Goal: Task Accomplishment & Management: Use online tool/utility

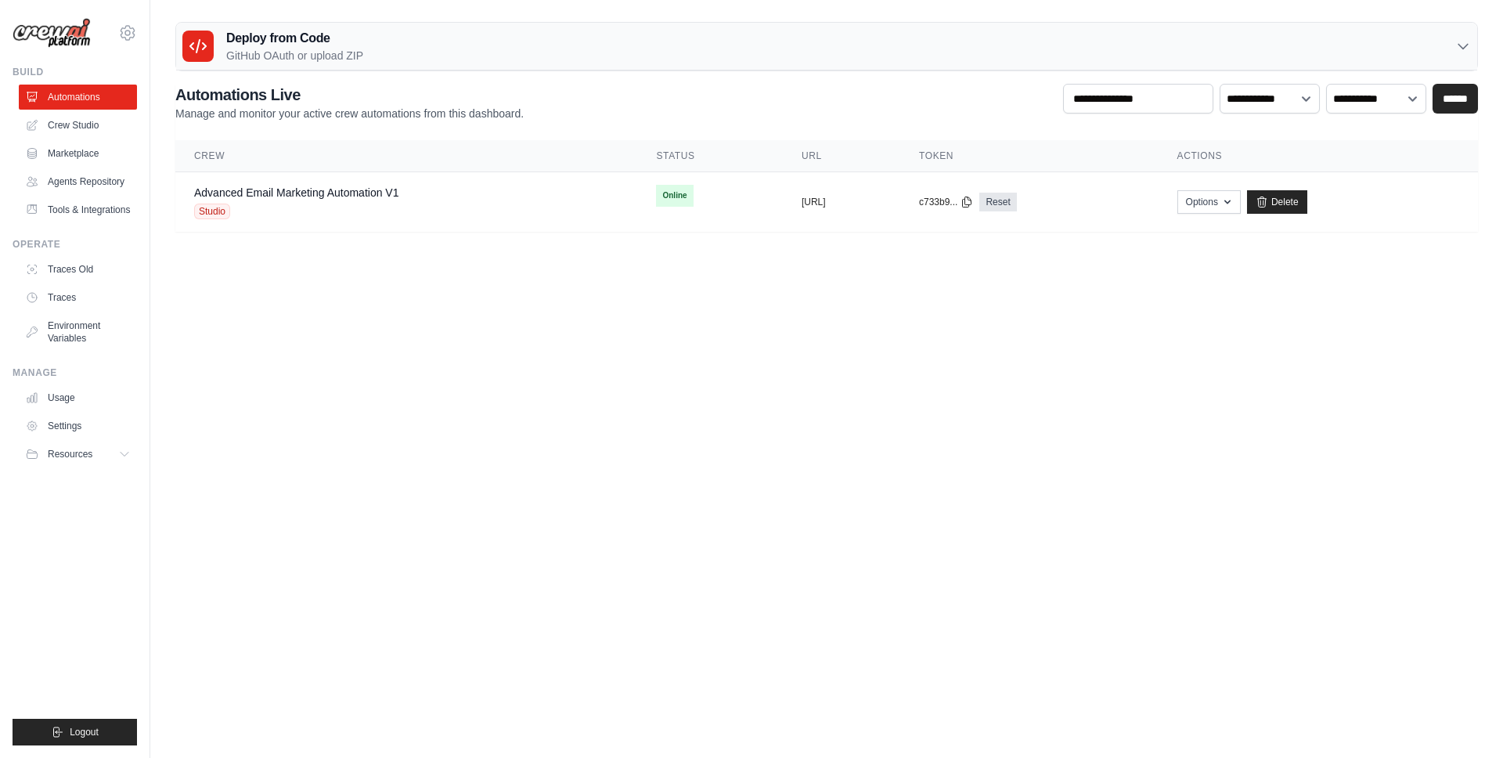
click at [306, 44] on h3 "Deploy from Code" at bounding box center [294, 38] width 137 height 19
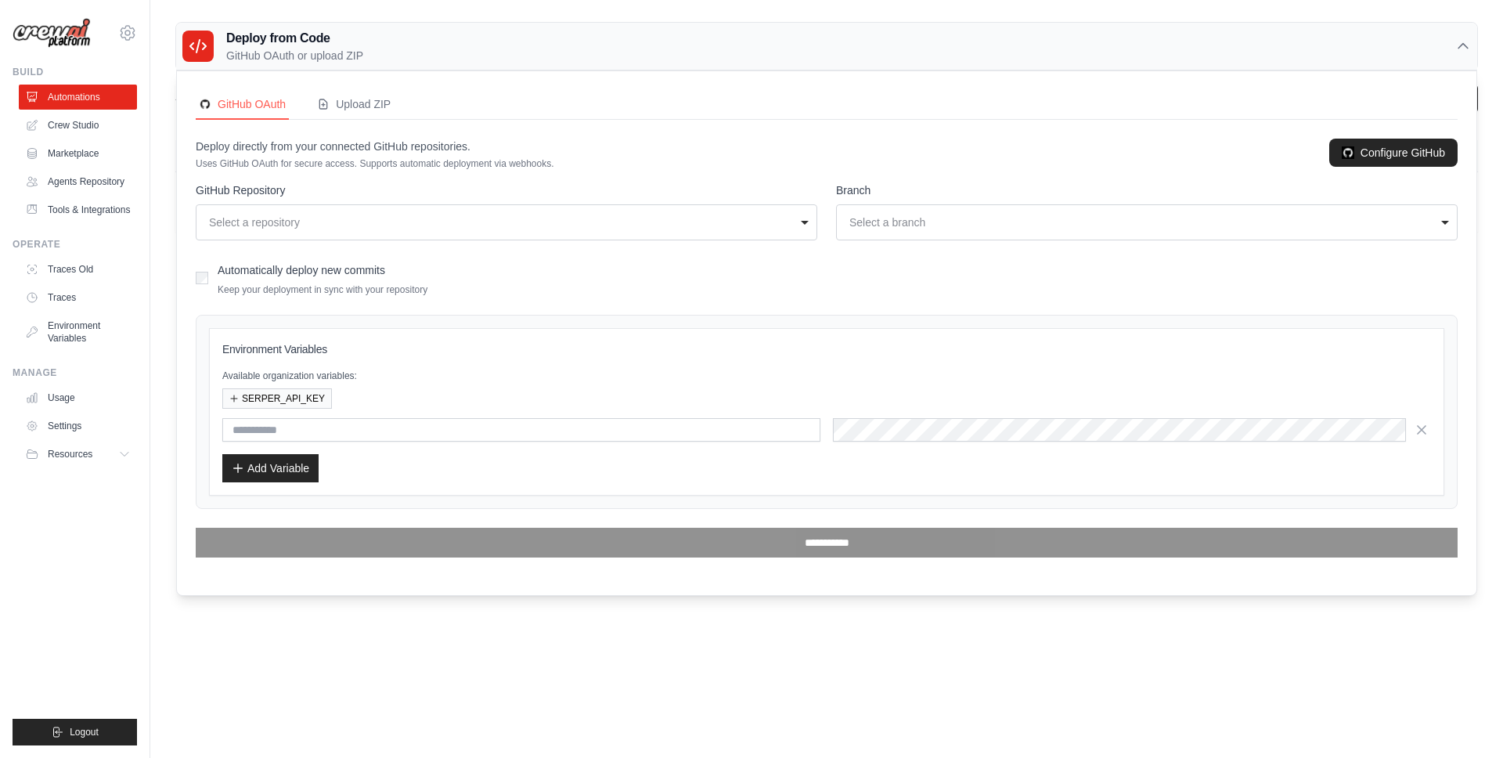
click at [330, 201] on div "**********" at bounding box center [507, 211] width 622 height 58
click at [328, 215] on div "Select a repository" at bounding box center [502, 223] width 586 height 16
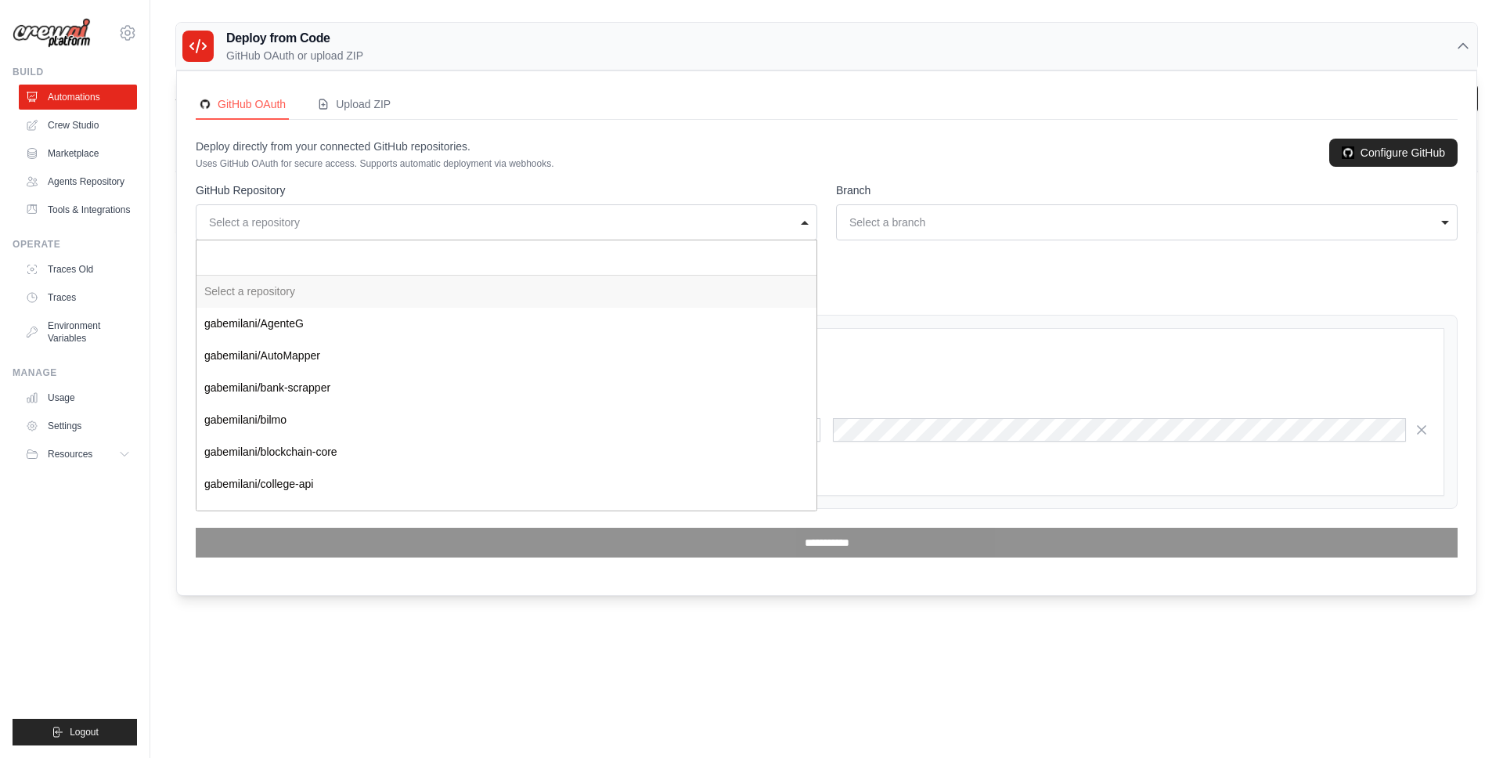
click at [485, 153] on p "Deploy directly from your connected GitHub repositories." at bounding box center [375, 147] width 359 height 16
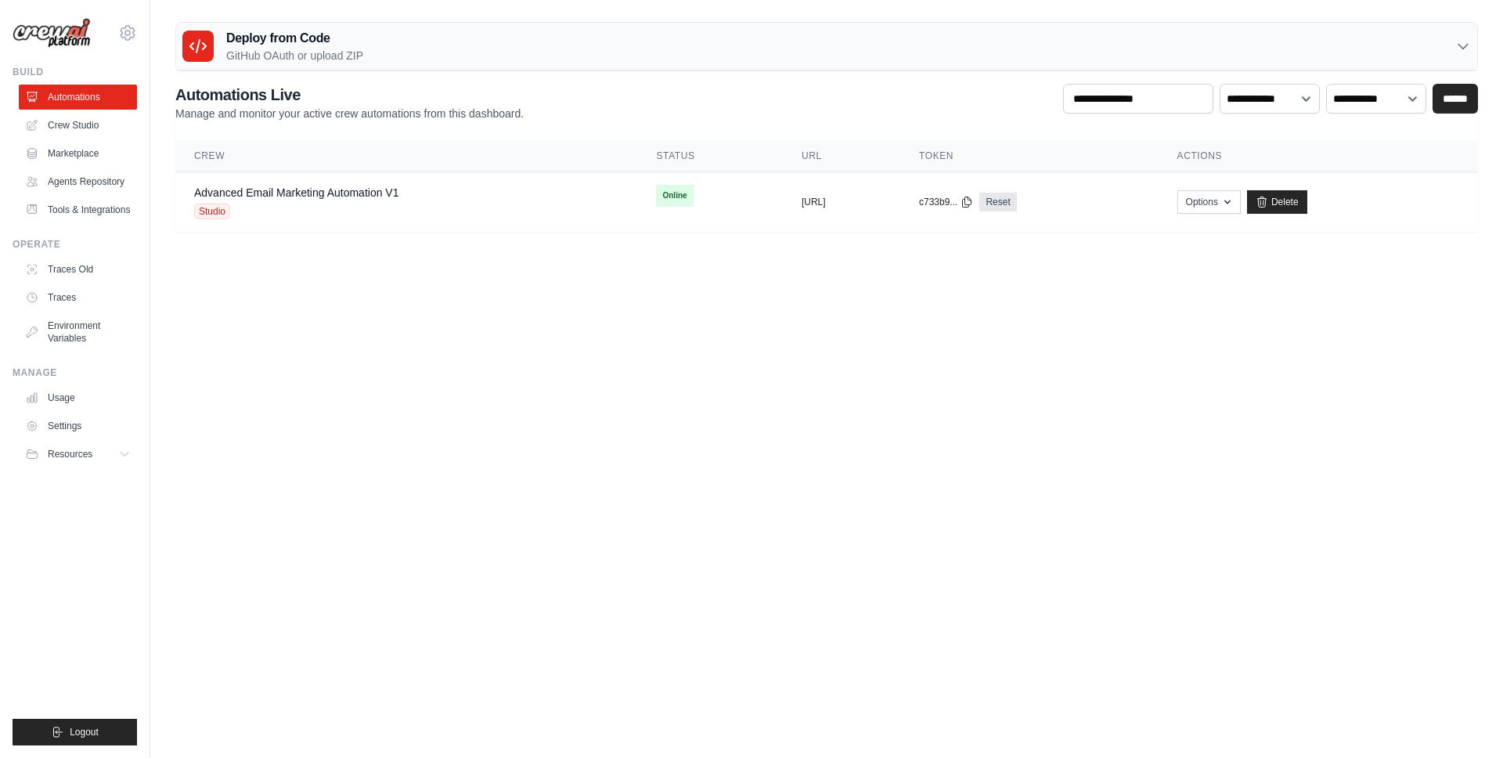
click at [292, 58] on p "GitHub OAuth or upload ZIP" at bounding box center [294, 56] width 137 height 16
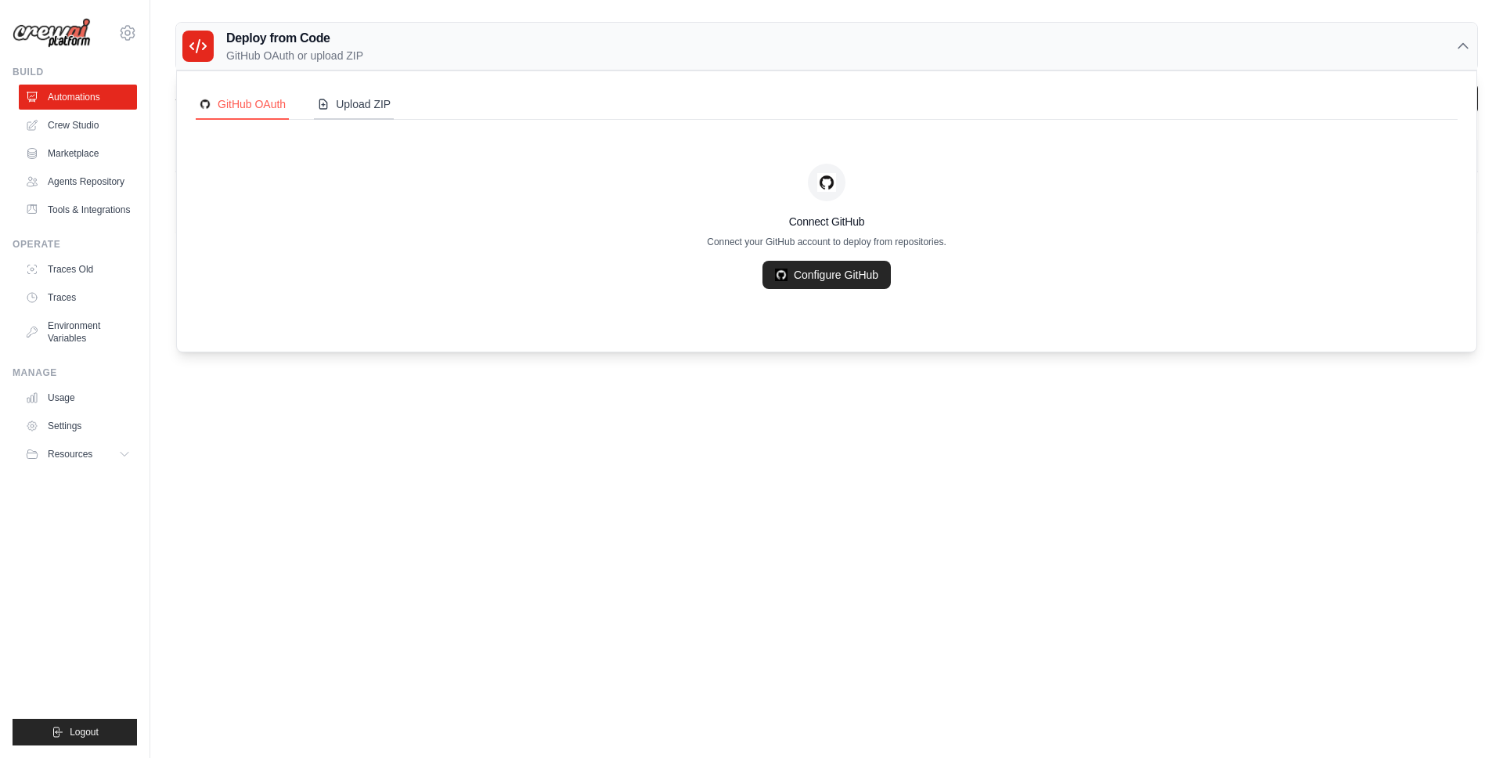
click at [339, 99] on div "Upload ZIP" at bounding box center [354, 104] width 74 height 16
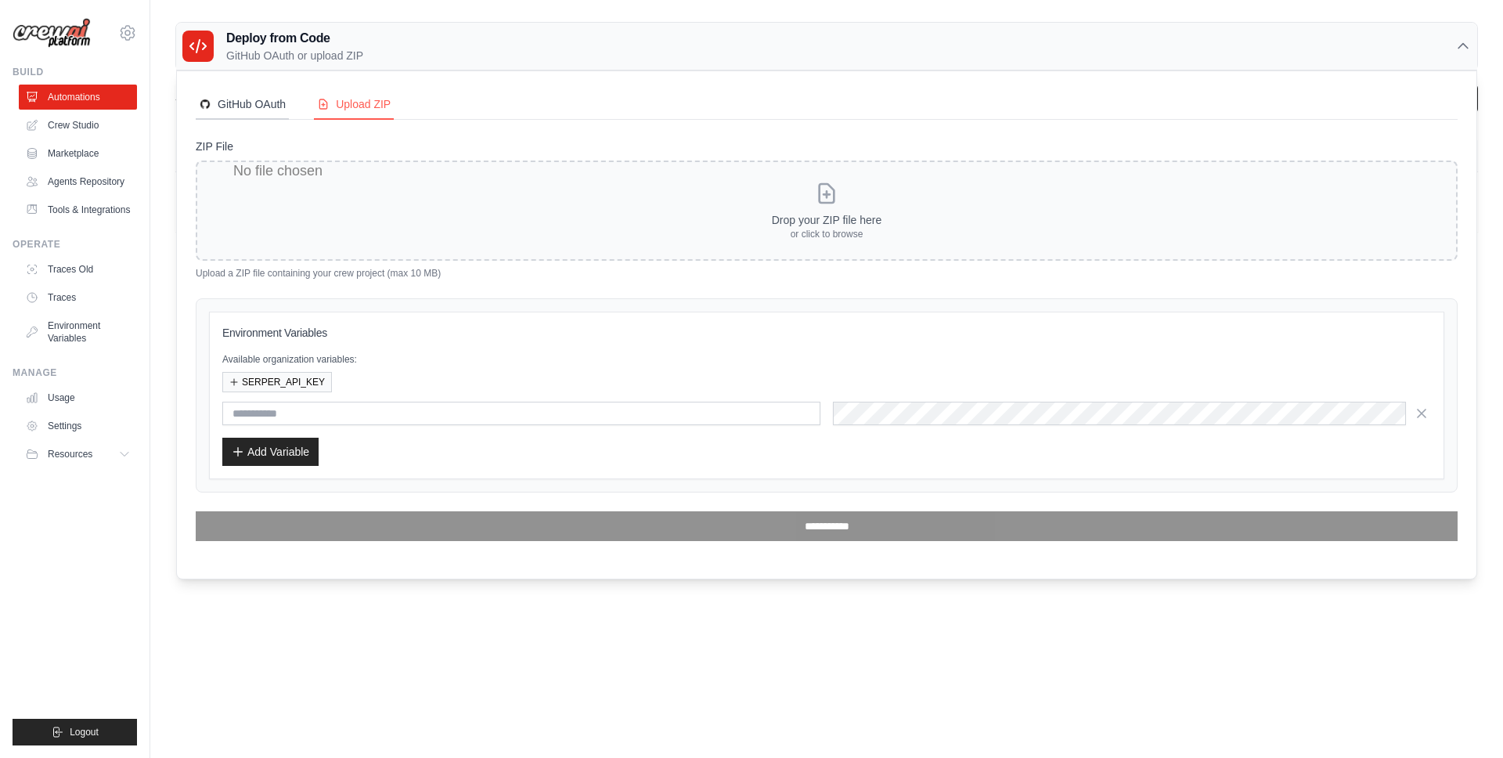
click at [243, 102] on div "GitHub OAuth" at bounding box center [242, 104] width 87 height 16
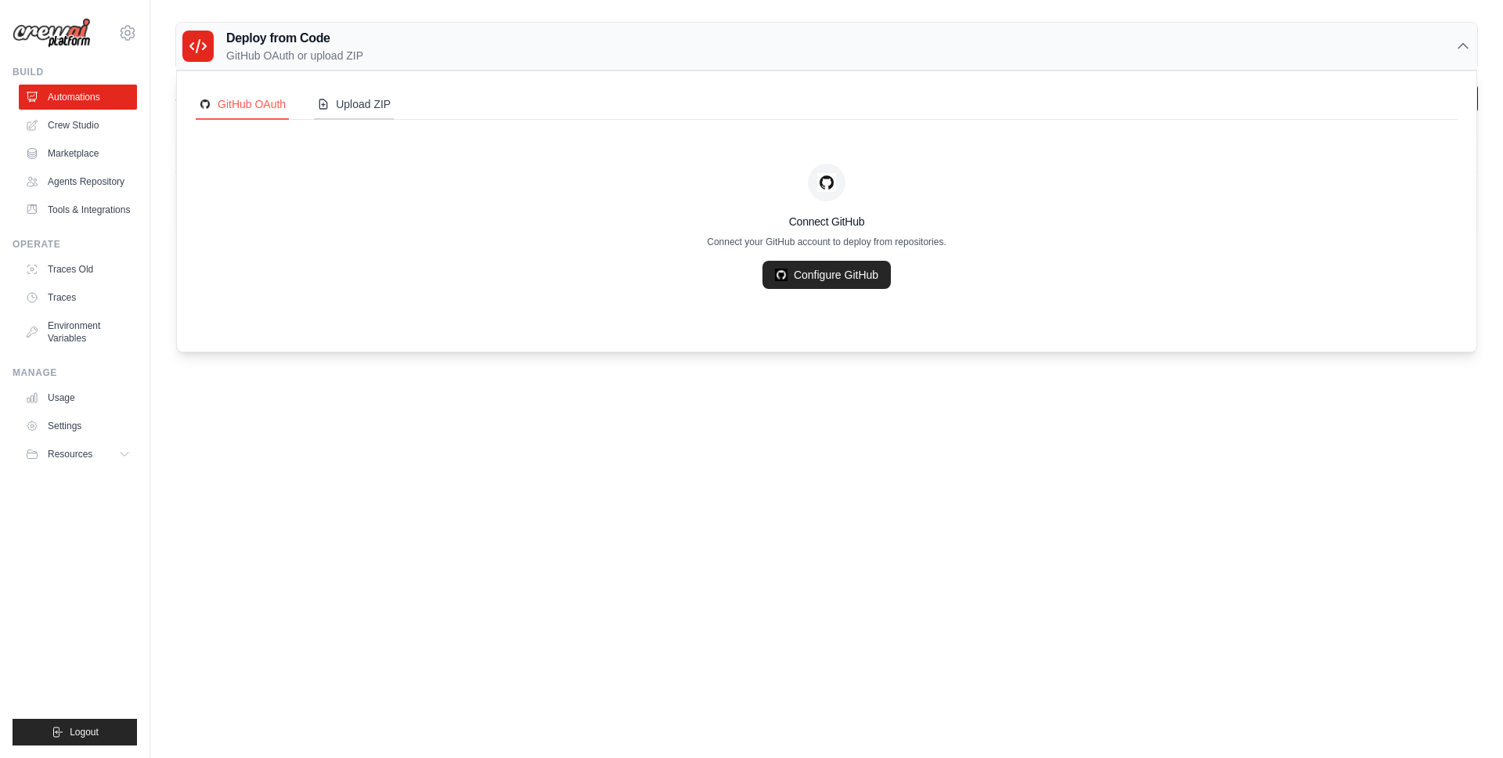
click at [374, 90] on button "Upload ZIP" at bounding box center [354, 105] width 80 height 30
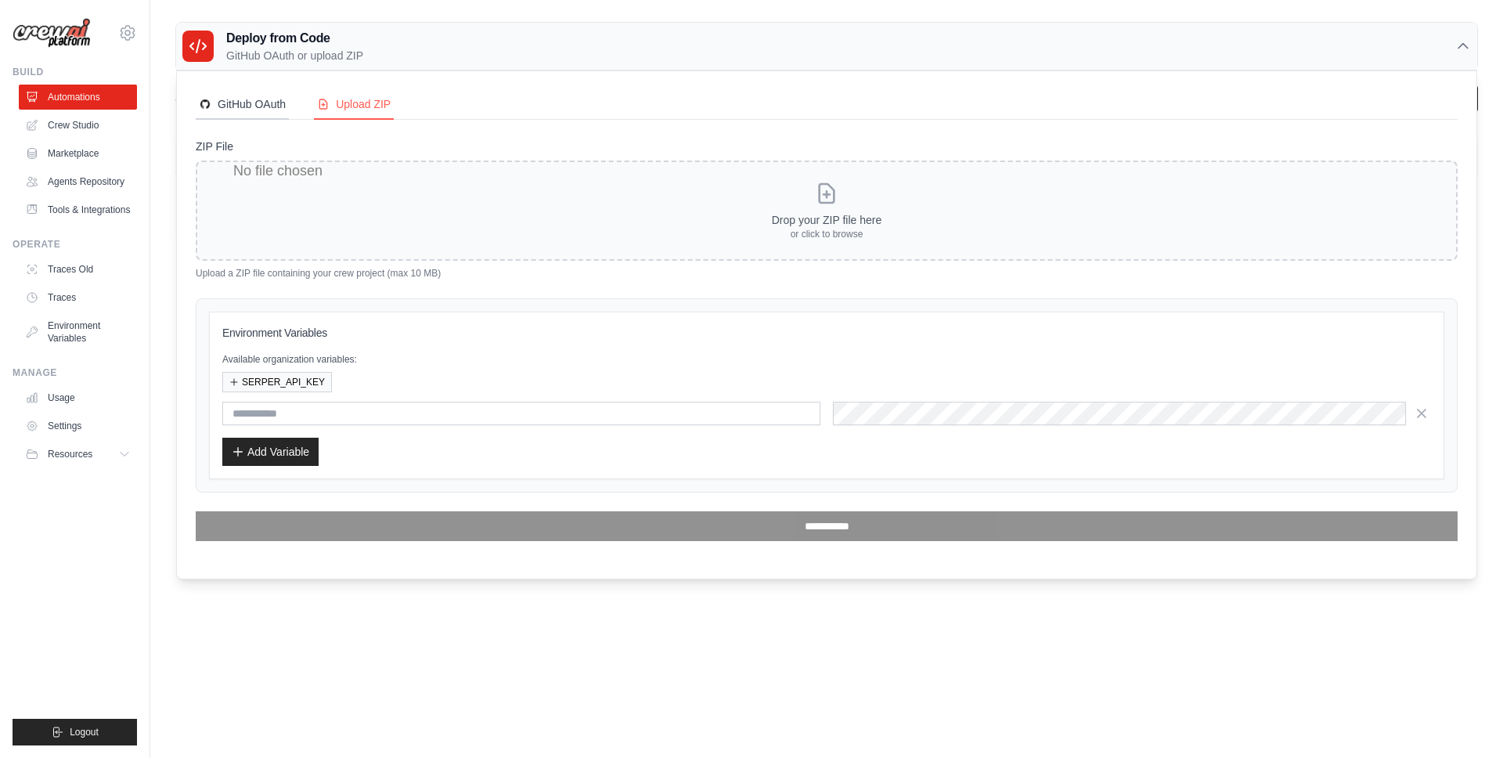
click at [242, 106] on div "GitHub OAuth" at bounding box center [242, 104] width 87 height 16
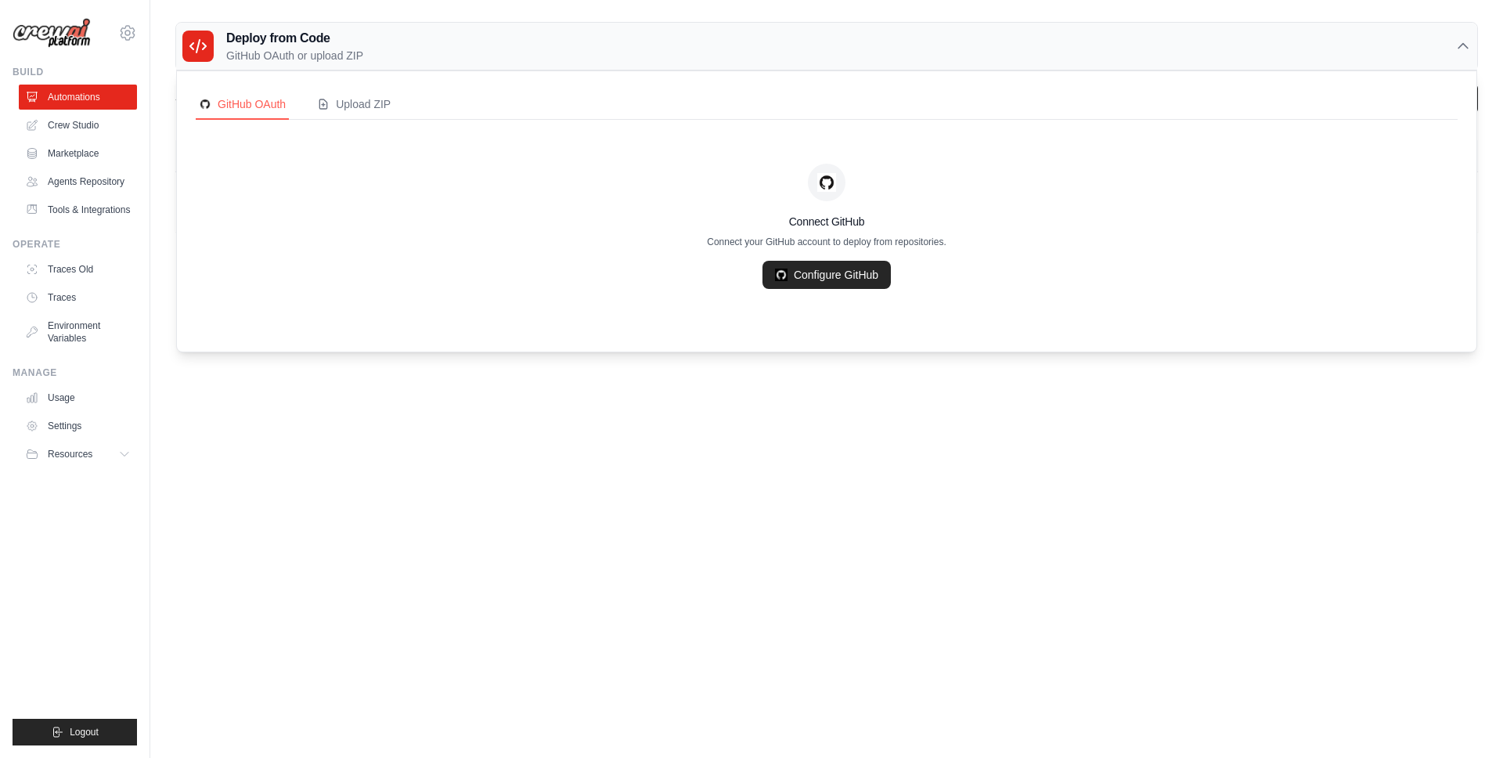
click at [525, 105] on nav "GitHub OAuth Upload ZIP" at bounding box center [827, 105] width 1262 height 30
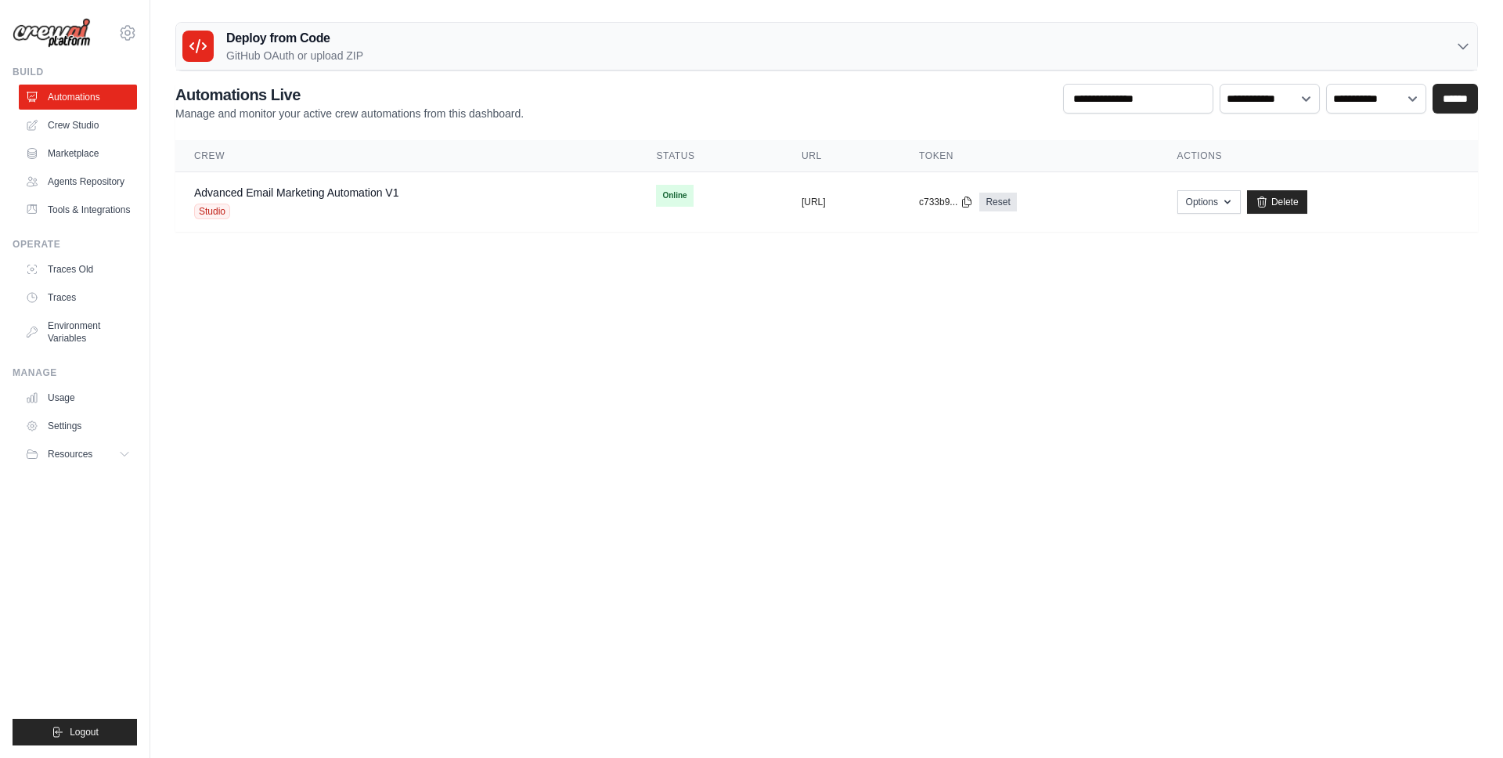
click at [316, 56] on p "GitHub OAuth or upload ZIP" at bounding box center [294, 56] width 137 height 16
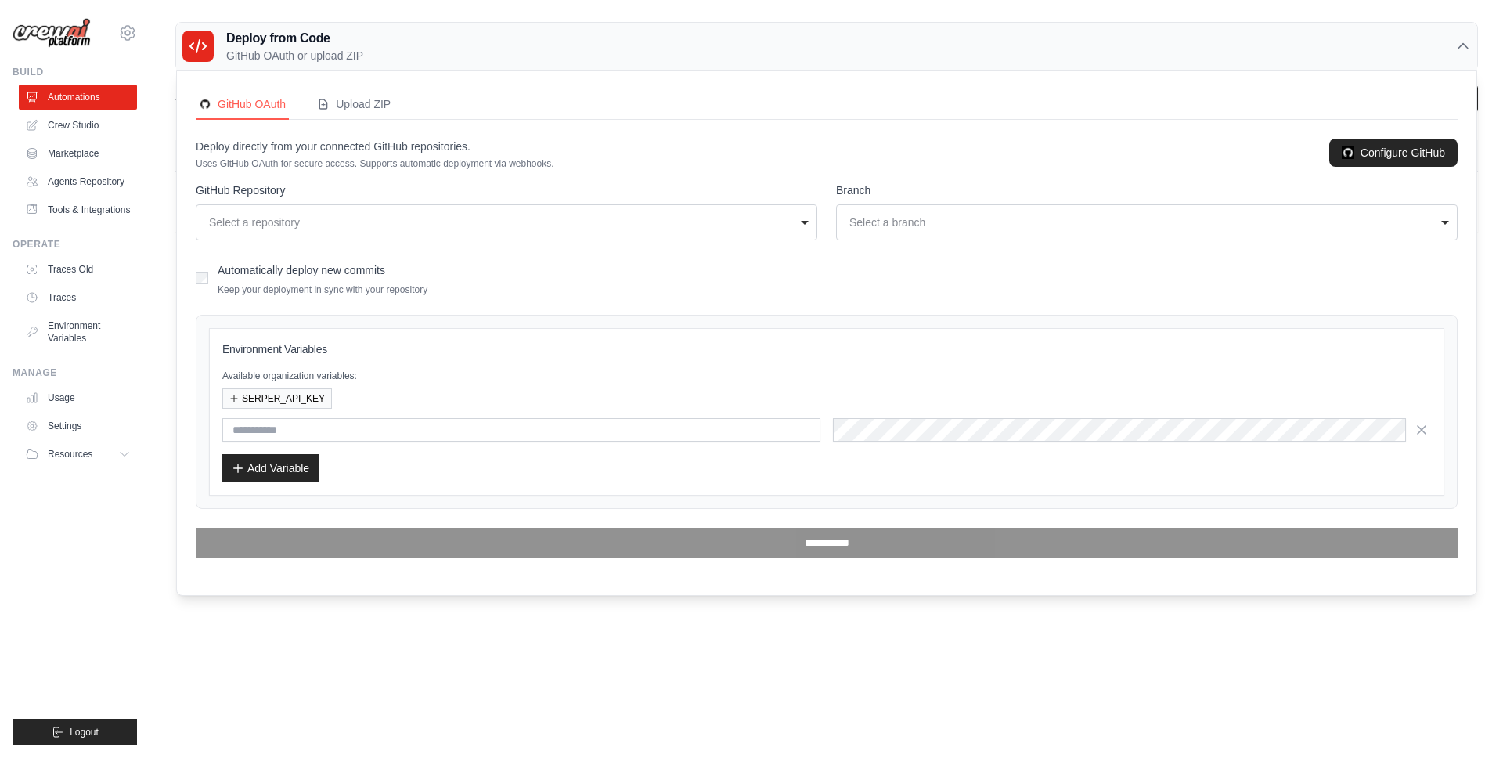
click at [288, 233] on div "Select a repository" at bounding box center [506, 222] width 601 height 22
click at [484, 168] on p "Uses GitHub OAuth for secure access. Supports automatic deployment via webhooks." at bounding box center [375, 163] width 359 height 13
click at [483, 164] on p "Uses GitHub OAuth for secure access. Supports automatic deployment via webhooks." at bounding box center [375, 163] width 359 height 13
click at [484, 164] on p "Uses GitHub OAuth for secure access. Supports automatic deployment via webhooks." at bounding box center [375, 163] width 359 height 13
drag, startPoint x: 281, startPoint y: 110, endPoint x: 287, endPoint y: 52, distance: 59.1
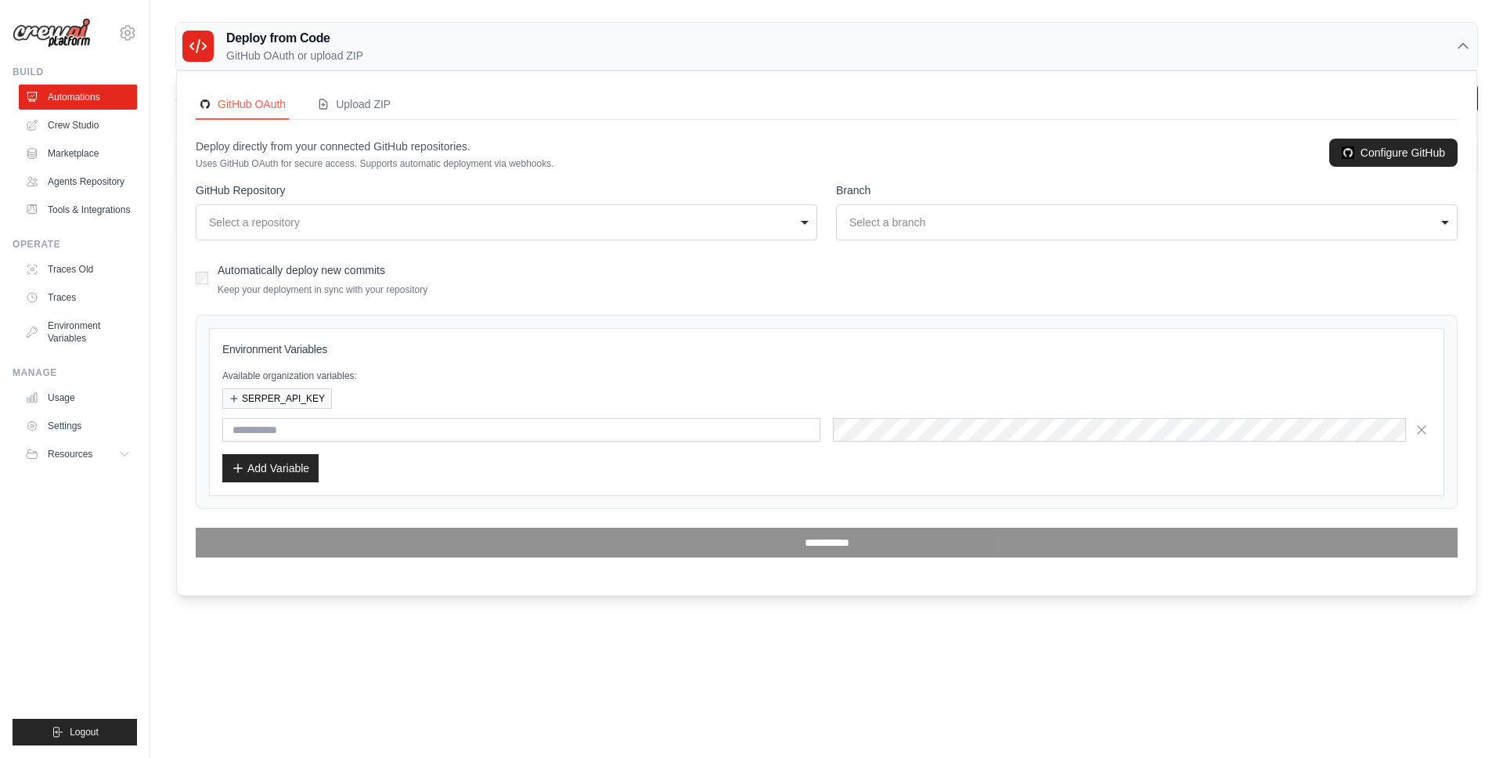
click at [281, 110] on div "GitHub OAuth" at bounding box center [242, 104] width 87 height 16
click at [290, 49] on p "GitHub OAuth or upload ZIP" at bounding box center [294, 56] width 137 height 16
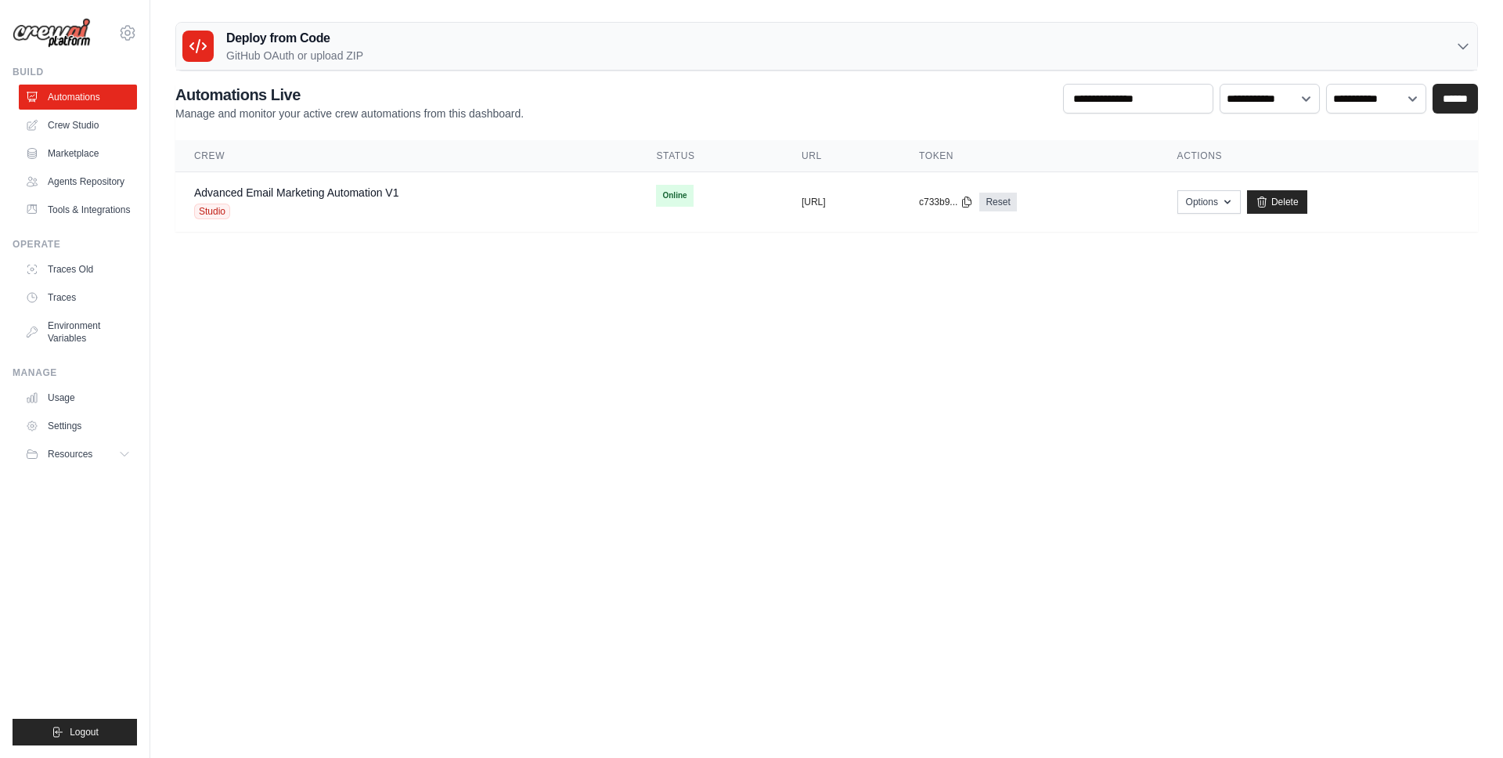
click at [523, 357] on body "[PERSON_NAME][EMAIL_ADDRESS][DOMAIN_NAME] Settings Build Automations" at bounding box center [751, 379] width 1503 height 758
click at [350, 66] on div "Deploy from Code GitHub OAuth or upload ZIP" at bounding box center [826, 47] width 1301 height 48
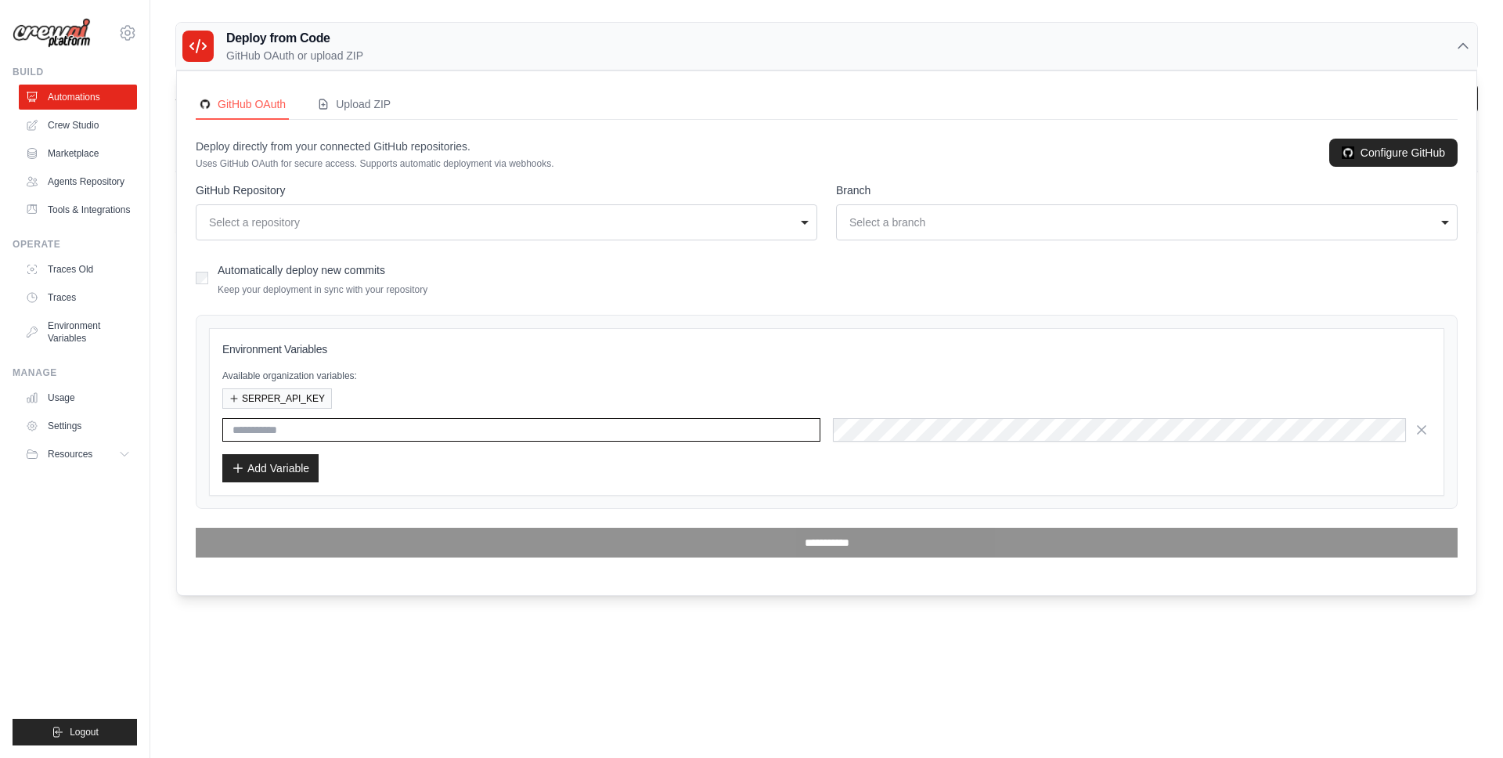
drag, startPoint x: 558, startPoint y: 437, endPoint x: 550, endPoint y: 426, distance: 13.5
click at [557, 435] on input "text" at bounding box center [521, 429] width 598 height 23
drag, startPoint x: 550, startPoint y: 426, endPoint x: 686, endPoint y: 459, distance: 139.4
click at [550, 427] on input "text" at bounding box center [521, 429] width 598 height 23
type input "****"
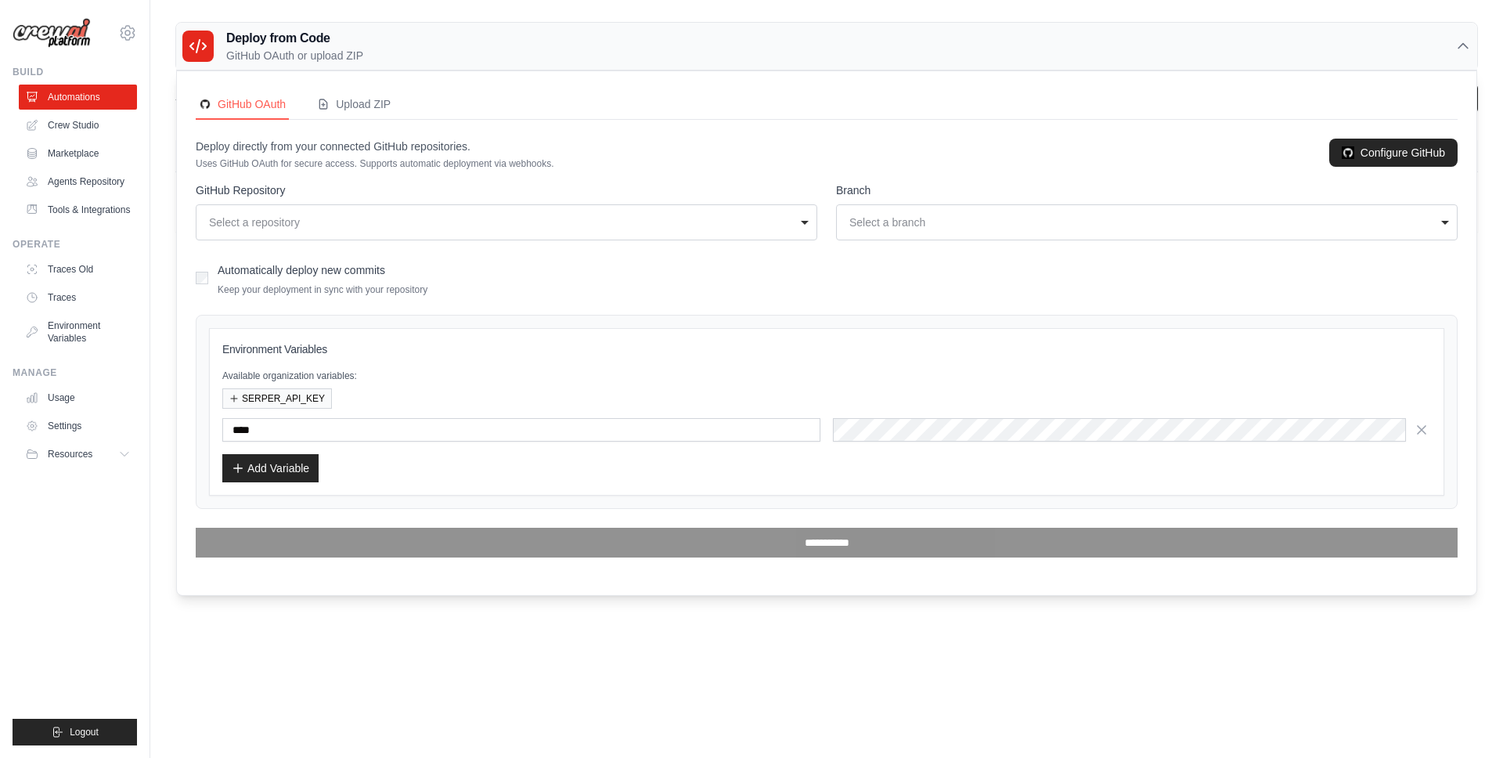
drag, startPoint x: 620, startPoint y: 458, endPoint x: 438, endPoint y: 440, distance: 183.3
click at [599, 458] on div "Add Variable" at bounding box center [826, 468] width 1209 height 28
click at [349, 413] on div "Environment Variables Available organization variables: SERPER_API_KEY **** Add…" at bounding box center [826, 411] width 1209 height 141
drag, startPoint x: 272, startPoint y: 388, endPoint x: 338, endPoint y: 399, distance: 66.7
click at [272, 388] on button "SERPER_API_KEY" at bounding box center [277, 398] width 110 height 20
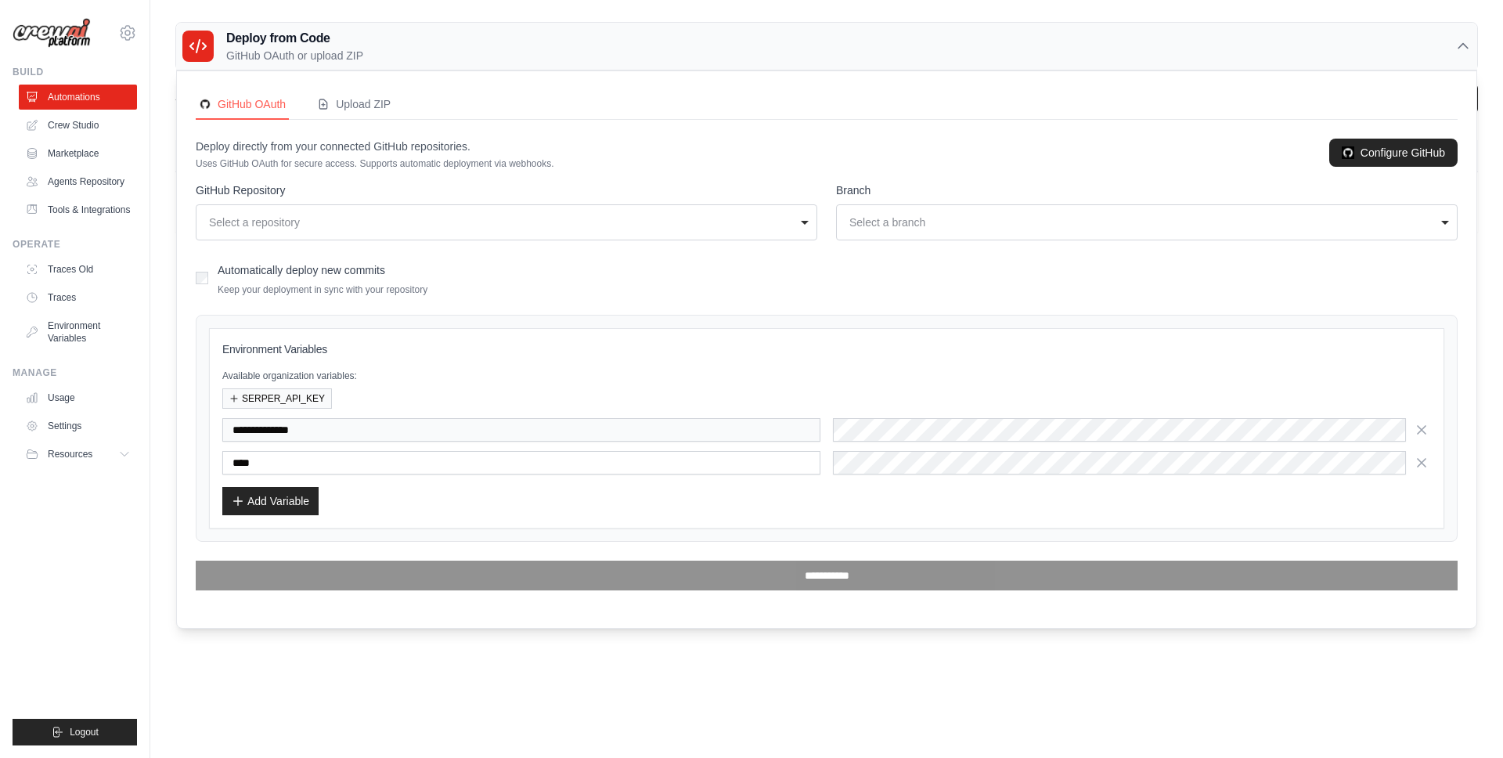
drag, startPoint x: 381, startPoint y: 404, endPoint x: 368, endPoint y: 416, distance: 17.7
click at [377, 408] on div "SERPER_API_KEY" at bounding box center [826, 398] width 1209 height 20
drag, startPoint x: 366, startPoint y: 418, endPoint x: 367, endPoint y: 426, distance: 8.0
click at [366, 423] on input "**********" at bounding box center [521, 429] width 598 height 23
drag, startPoint x: 367, startPoint y: 426, endPoint x: 830, endPoint y: 449, distance: 463.3
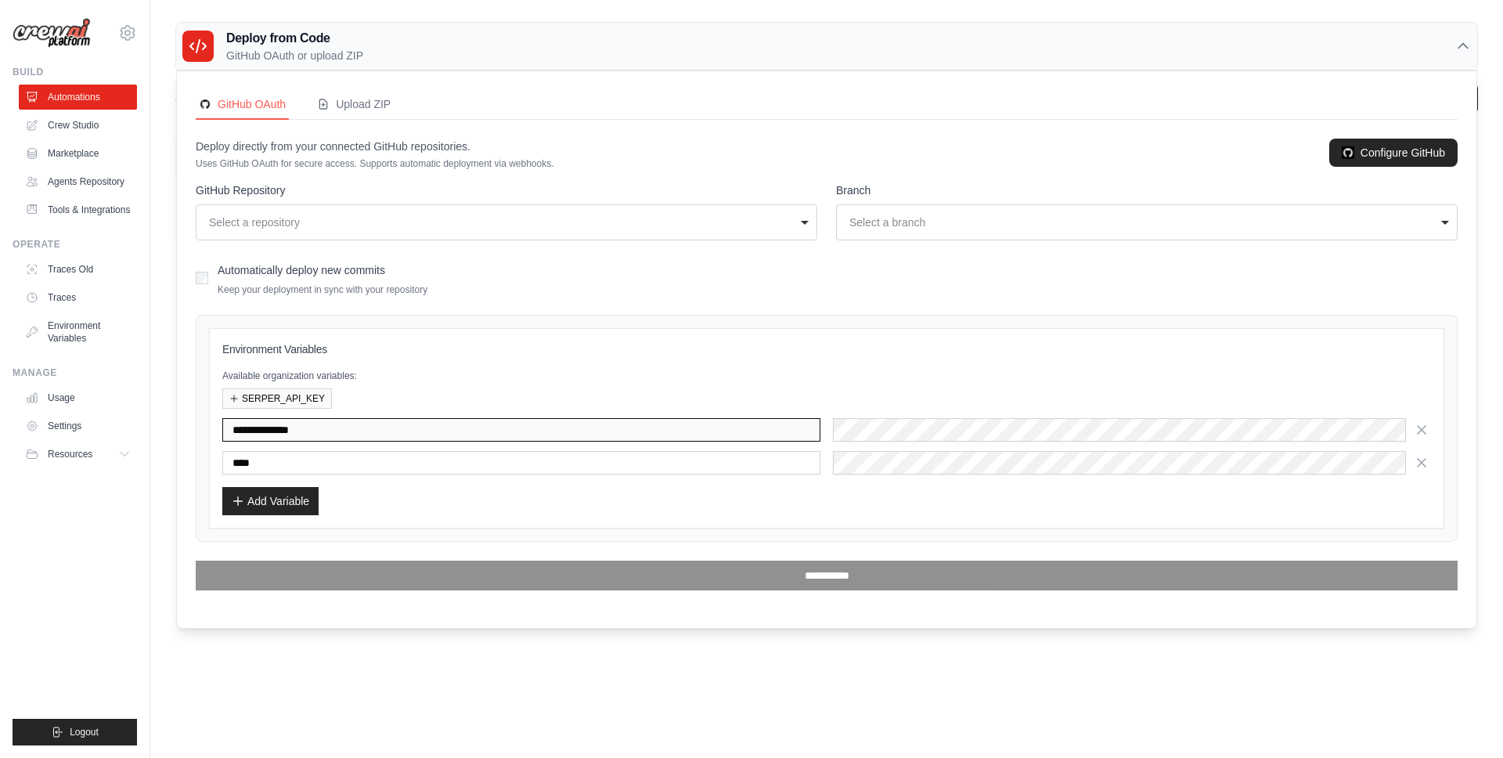
click at [428, 422] on input "**********" at bounding box center [521, 429] width 598 height 23
click at [1411, 429] on div at bounding box center [1132, 429] width 598 height 23
click at [538, 231] on div "Select a repository" at bounding box center [506, 222] width 601 height 22
click at [579, 193] on label "GitHub Repository" at bounding box center [507, 190] width 622 height 16
click at [579, 208] on select "**********" at bounding box center [507, 224] width 622 height 32
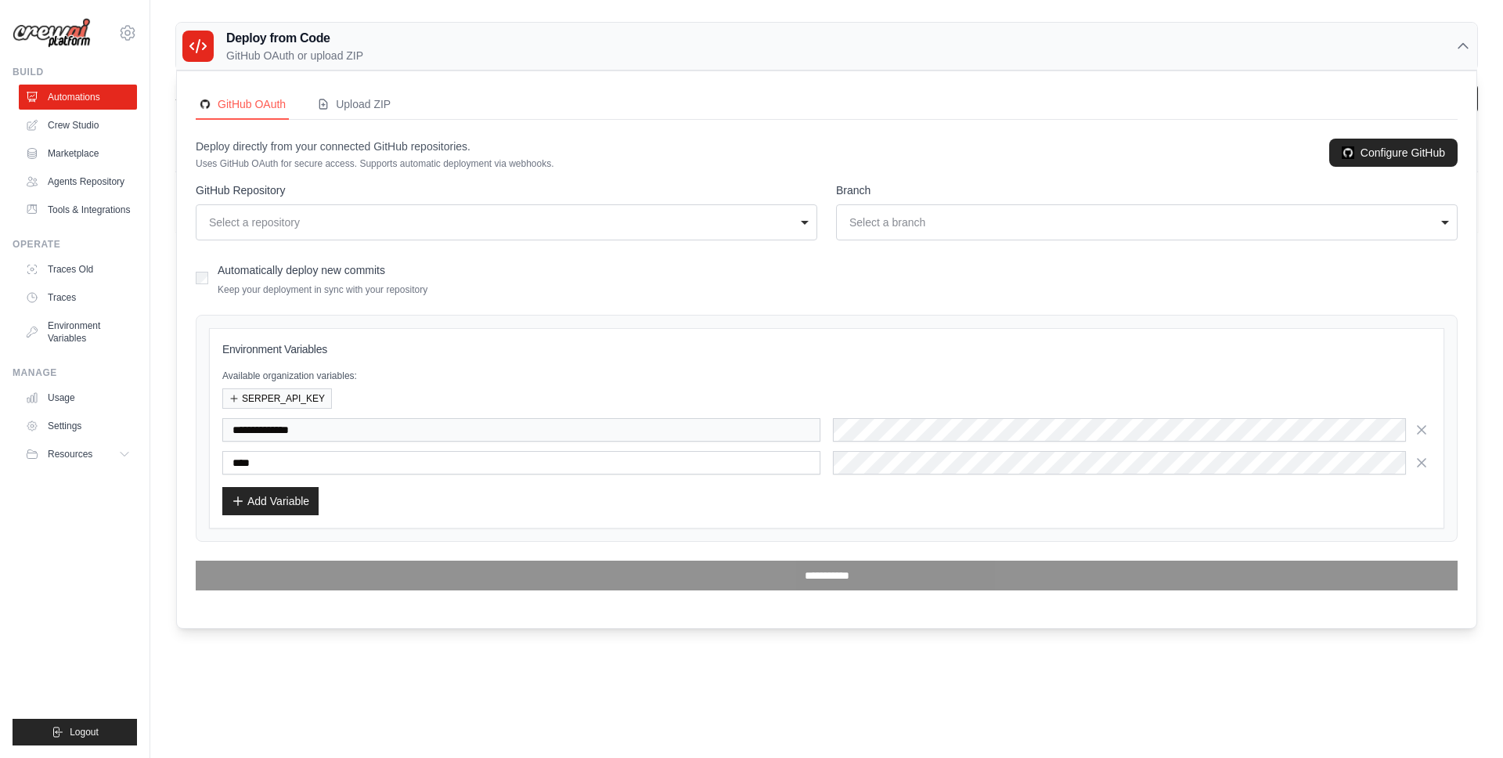
click at [584, 168] on div "Deploy directly from your connected GitHub repositories. Uses GitHub OAuth for …" at bounding box center [827, 154] width 1262 height 31
